Goal: Transaction & Acquisition: Purchase product/service

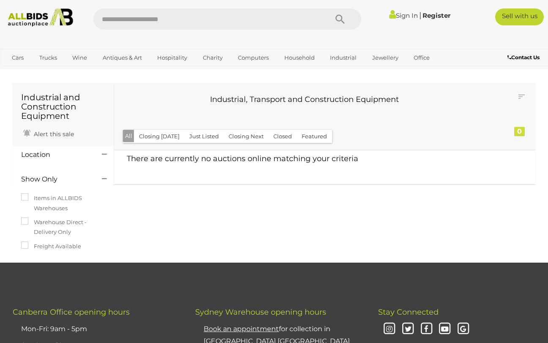
click at [38, 17] on img at bounding box center [40, 17] width 73 height 18
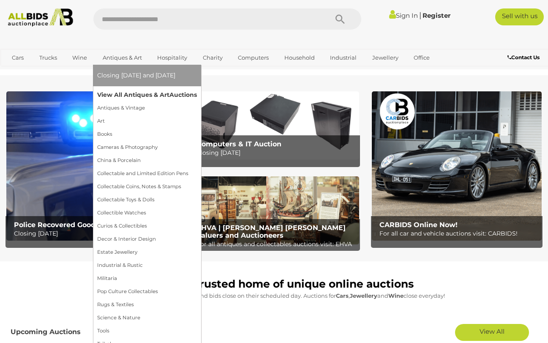
click at [128, 94] on link "View All Antiques & Art Auctions" at bounding box center [147, 94] width 100 height 13
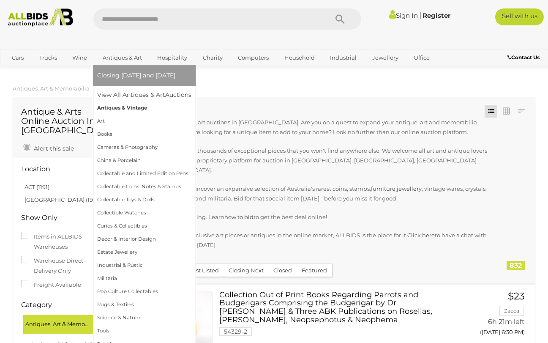
click at [122, 105] on link "Antiques & Vintage" at bounding box center [144, 107] width 94 height 13
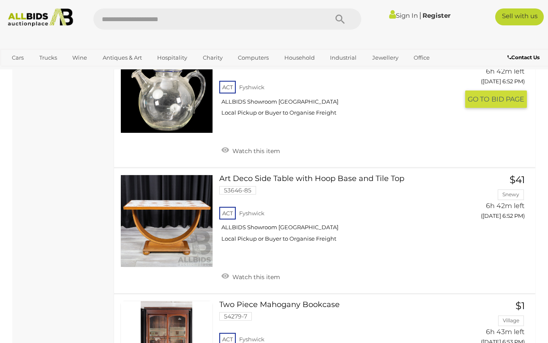
scroll to position [4477, 0]
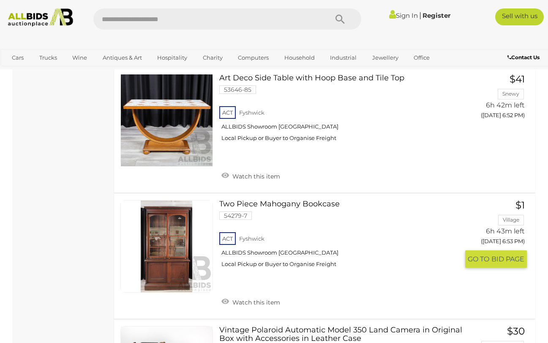
click at [294, 200] on link "Two Piece Mahogany Bookcase 54279-7 ACT Fyshwick ALLBIDS Showroom Fyshwick" at bounding box center [342, 237] width 233 height 74
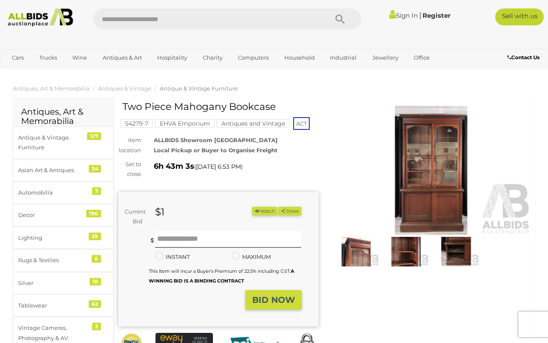
click at [413, 153] on img at bounding box center [431, 170] width 200 height 129
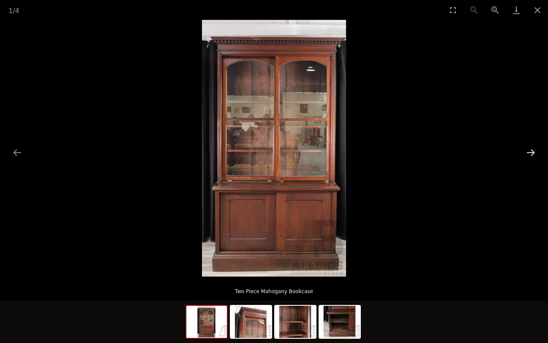
click at [533, 149] on button "Next slide" at bounding box center [531, 152] width 18 height 16
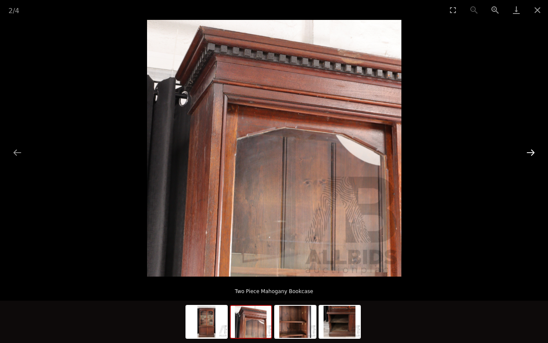
click at [533, 149] on button "Next slide" at bounding box center [531, 152] width 18 height 16
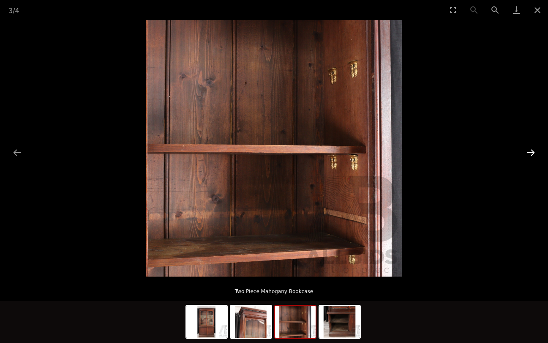
click at [533, 149] on button "Next slide" at bounding box center [531, 152] width 18 height 16
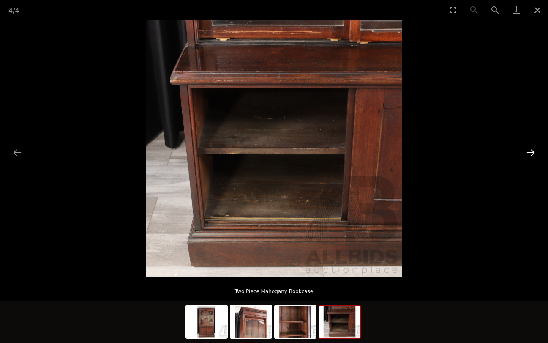
click at [533, 149] on button "Next slide" at bounding box center [531, 152] width 18 height 16
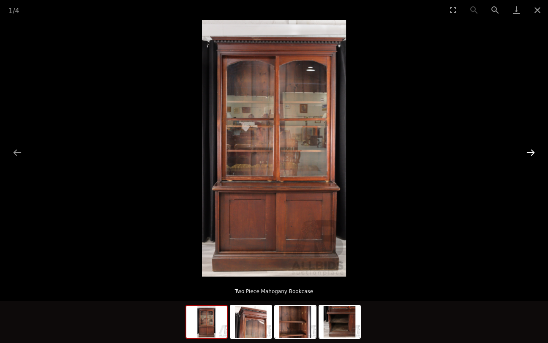
click at [533, 149] on button "Next slide" at bounding box center [531, 152] width 18 height 16
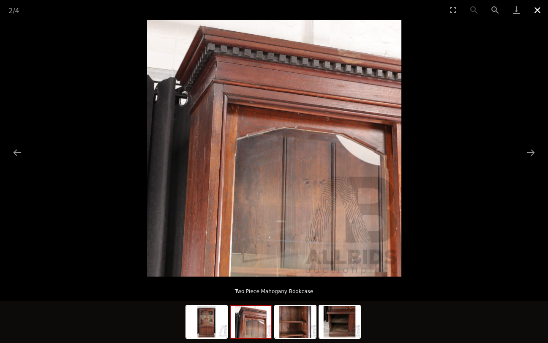
click at [538, 10] on button "Close gallery" at bounding box center [537, 10] width 21 height 20
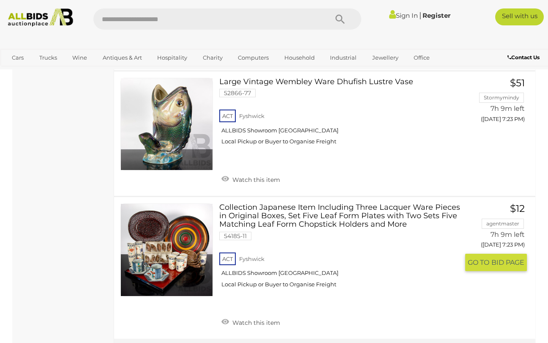
scroll to position [13082, 0]
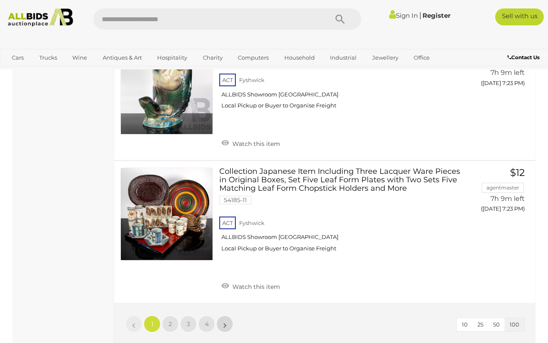
click at [222, 315] on link "»" at bounding box center [224, 323] width 17 height 17
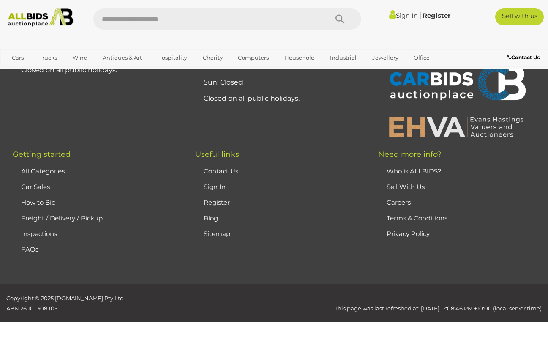
scroll to position [114, 0]
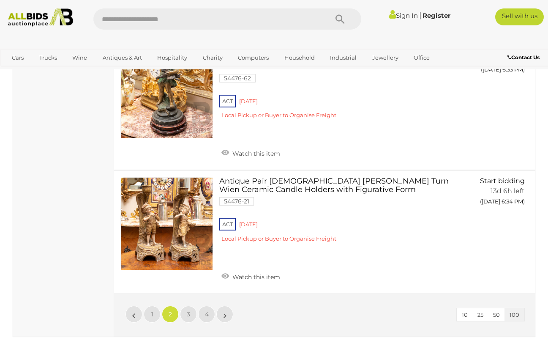
scroll to position [13122, 0]
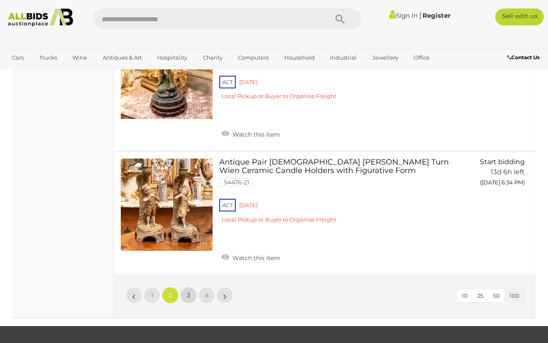
click at [186, 286] on link "3" at bounding box center [188, 294] width 17 height 17
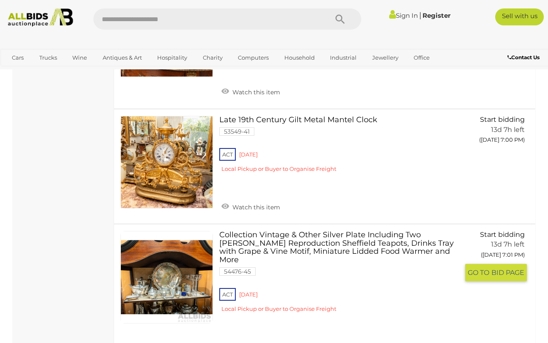
scroll to position [3957, 0]
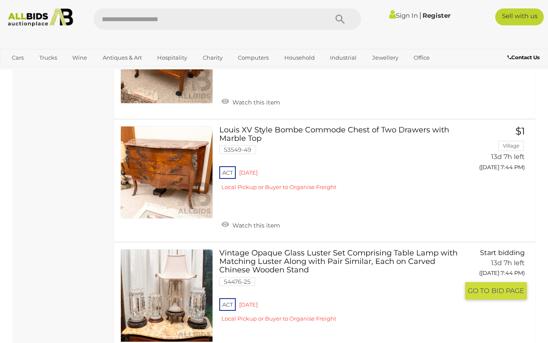
scroll to position [11940, 0]
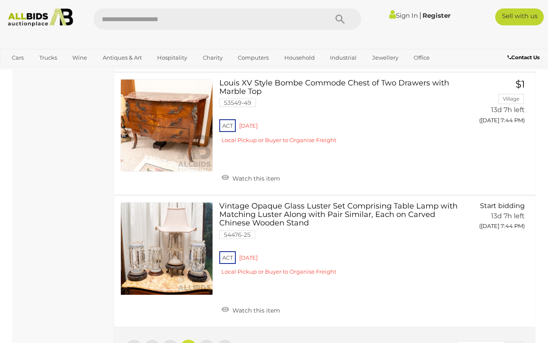
click at [224, 339] on li "»" at bounding box center [225, 347] width 16 height 17
click at [206, 342] on span "4" at bounding box center [207, 347] width 4 height 8
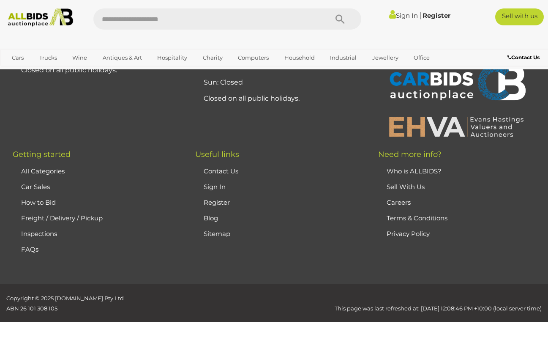
scroll to position [114, 0]
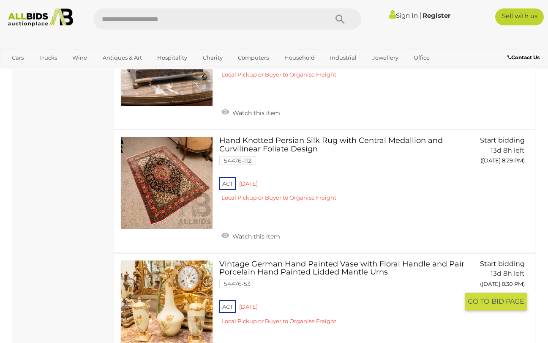
scroll to position [8688, 0]
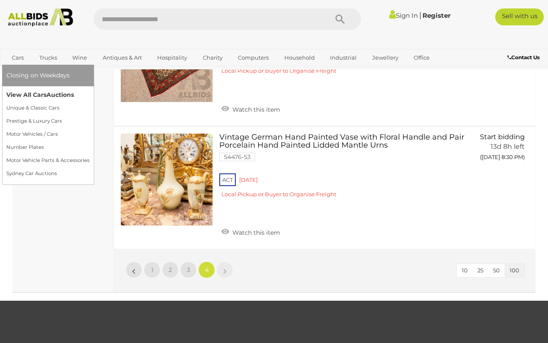
click at [24, 94] on link "View All Cars Auctions" at bounding box center [47, 94] width 83 height 13
